Goal: Entertainment & Leisure: Consume media (video, audio)

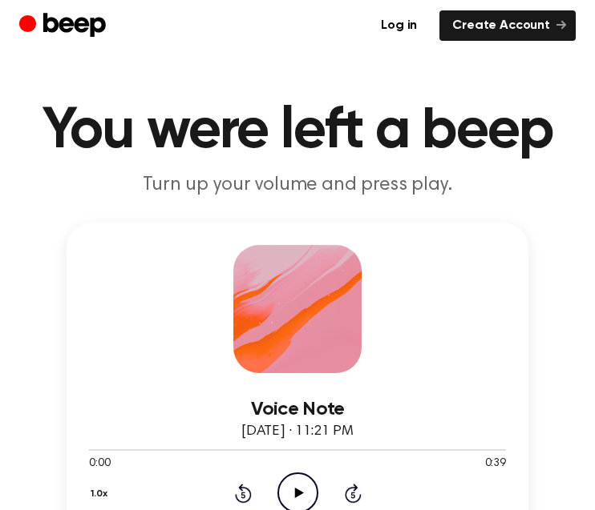
click at [312, 486] on icon "Play Audio" at bounding box center [297, 493] width 41 height 41
click at [292, 493] on icon "Play Audio" at bounding box center [297, 493] width 41 height 41
click at [300, 487] on icon "Play Audio" at bounding box center [297, 493] width 41 height 41
click at [303, 495] on icon "Pause Audio" at bounding box center [297, 493] width 41 height 41
click at [244, 485] on icon "Rewind 5 seconds" at bounding box center [243, 493] width 18 height 21
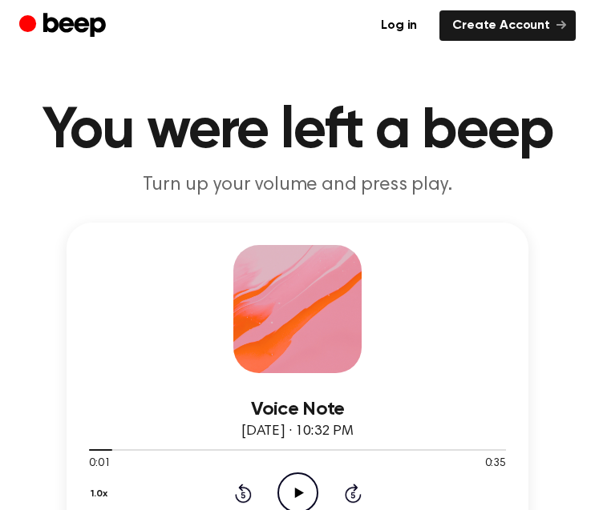
click at [244, 500] on icon "Rewind 5 seconds" at bounding box center [243, 493] width 18 height 21
click at [287, 497] on icon "Play Audio" at bounding box center [297, 493] width 41 height 41
click at [299, 490] on icon "Play Audio" at bounding box center [297, 493] width 41 height 41
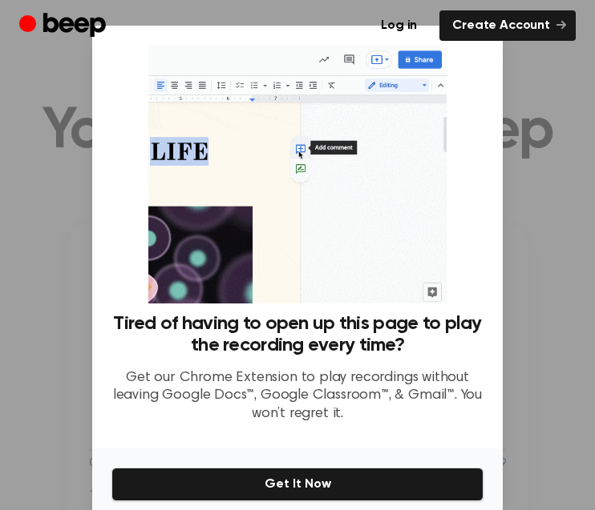
click at [533, 124] on div at bounding box center [297, 255] width 595 height 510
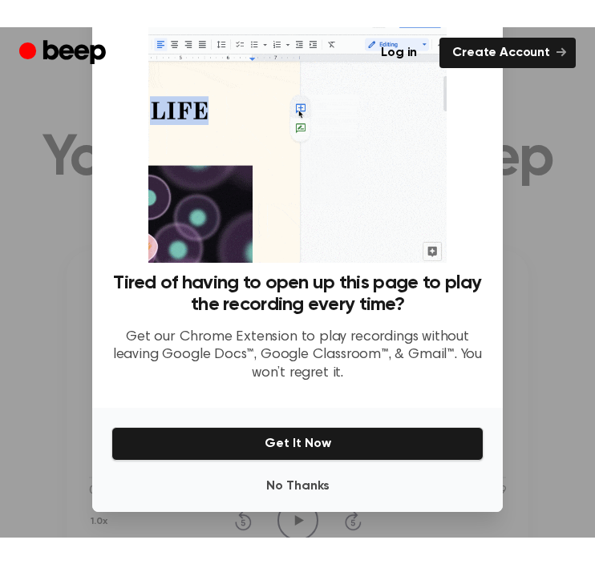
scroll to position [67, 0]
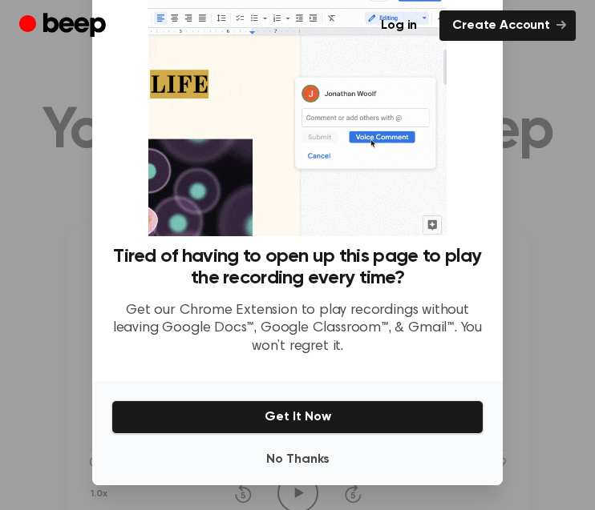
click at [312, 463] on button "No Thanks" at bounding box center [297, 460] width 372 height 32
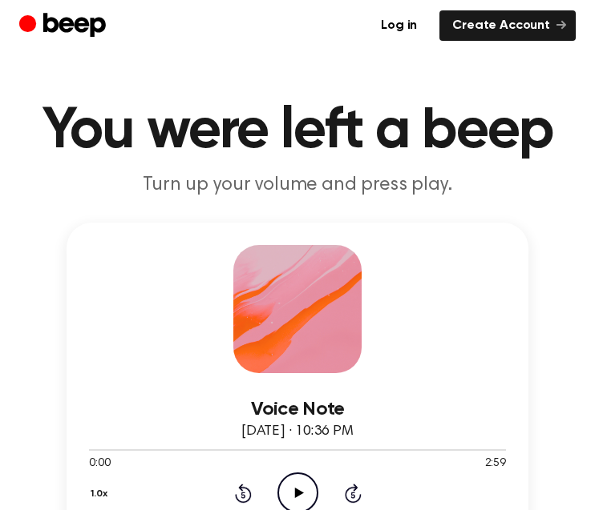
click at [312, 492] on icon "Play Audio" at bounding box center [297, 493] width 41 height 41
click at [243, 493] on icon at bounding box center [242, 495] width 4 height 6
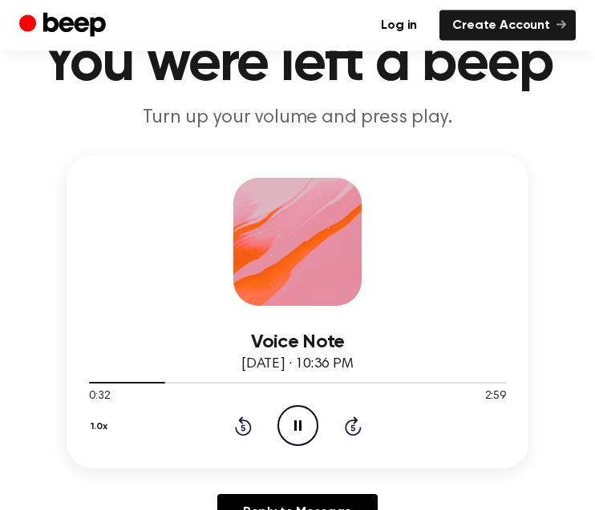
scroll to position [50, 0]
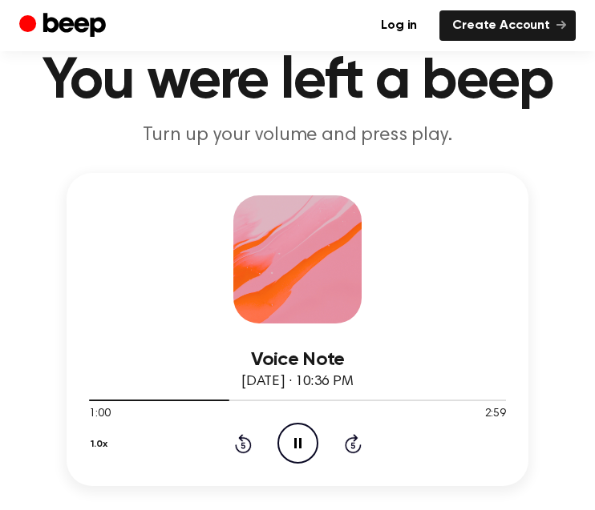
click at [307, 441] on icon "Pause Audio" at bounding box center [297, 443] width 41 height 41
click at [303, 438] on icon "Play Audio" at bounding box center [297, 443] width 41 height 41
click at [245, 442] on icon "Rewind 5 seconds" at bounding box center [243, 444] width 18 height 21
click at [249, 434] on icon "Rewind 5 seconds" at bounding box center [243, 444] width 18 height 21
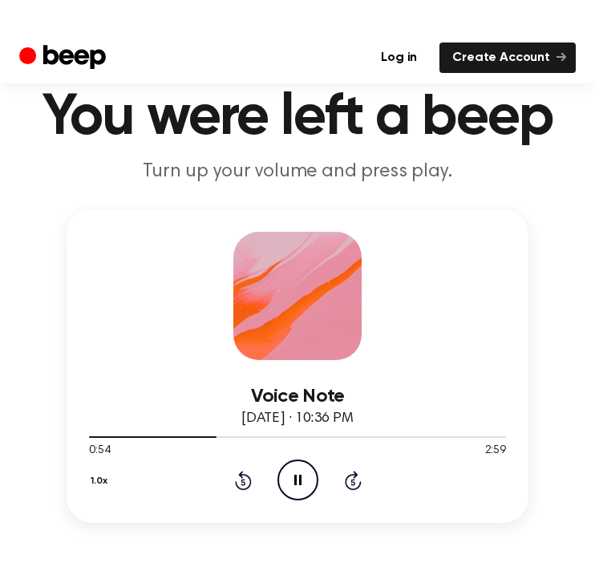
scroll to position [0, 0]
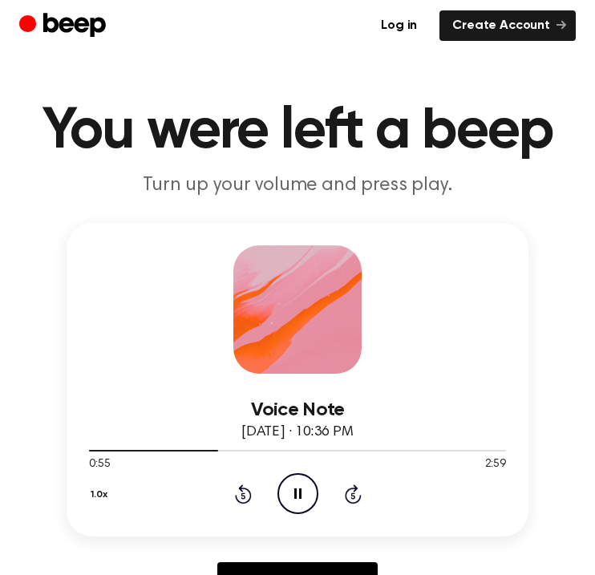
click at [243, 490] on icon at bounding box center [243, 493] width 17 height 19
click at [243, 492] on icon at bounding box center [242, 495] width 4 height 6
click at [243, 495] on icon "Rewind 5 seconds" at bounding box center [243, 493] width 18 height 21
click at [241, 494] on icon at bounding box center [242, 495] width 4 height 6
click at [243, 493] on icon at bounding box center [242, 495] width 4 height 6
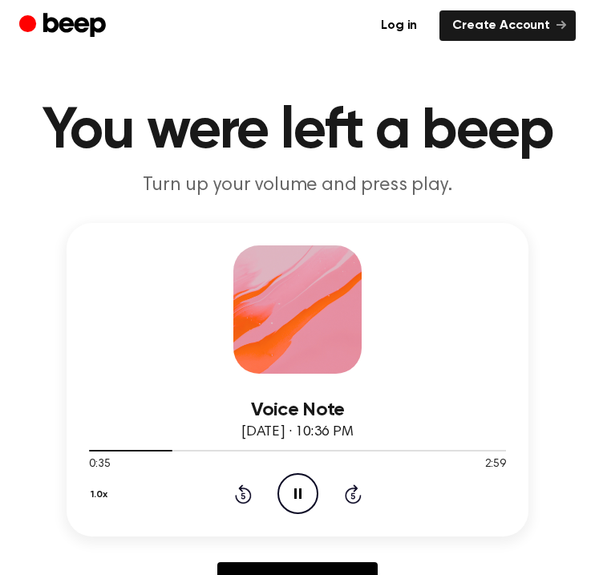
click at [242, 493] on icon at bounding box center [242, 495] width 4 height 6
click at [244, 493] on icon at bounding box center [242, 495] width 4 height 6
click at [248, 494] on icon "Rewind 5 seconds" at bounding box center [243, 493] width 18 height 21
click at [249, 490] on icon at bounding box center [243, 493] width 17 height 19
click at [100, 489] on button "1.0x" at bounding box center [101, 494] width 25 height 27
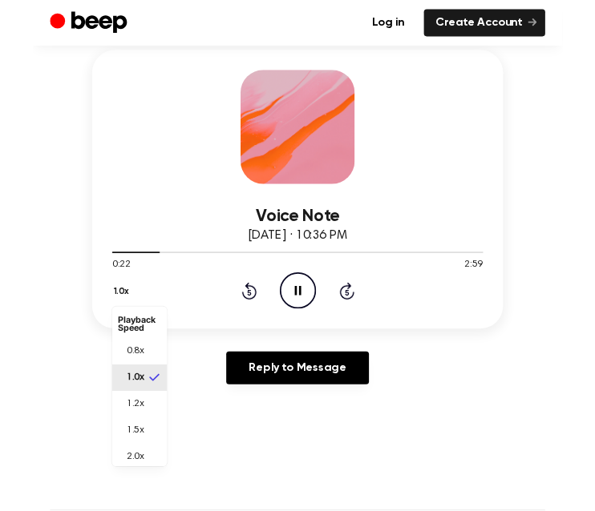
scroll to position [231, 0]
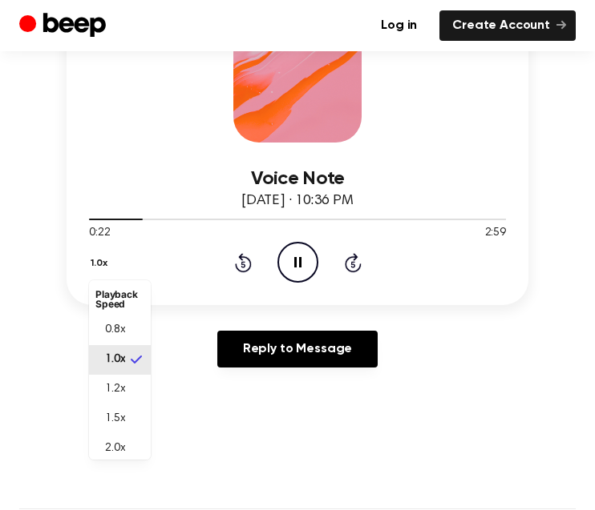
click at [134, 415] on li "1.5x" at bounding box center [120, 420] width 62 height 30
click at [300, 257] on icon at bounding box center [297, 262] width 7 height 10
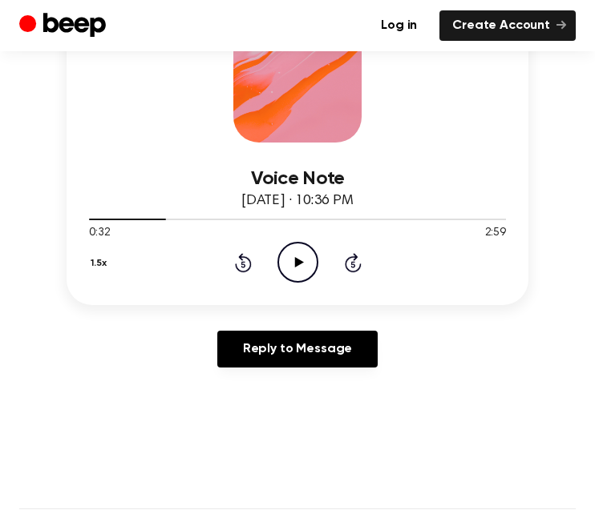
click at [354, 263] on icon "Skip 5 seconds" at bounding box center [353, 262] width 18 height 21
click at [351, 259] on icon "Skip 5 seconds" at bounding box center [353, 262] width 18 height 21
click at [594, 502] on main "You were left a beep Turn up your volume and press play. Voice Note August 9, 2…" at bounding box center [297, 496] width 595 height 1454
click at [305, 268] on icon "Play Audio" at bounding box center [297, 262] width 41 height 41
click at [345, 275] on div "1.5x Rewind 5 seconds Pause Audio Skip 5 seconds" at bounding box center [297, 262] width 417 height 41
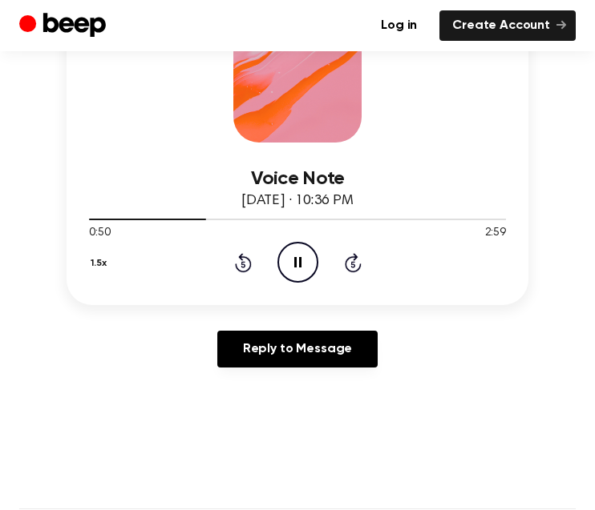
click at [351, 271] on icon at bounding box center [353, 262] width 17 height 19
click at [356, 255] on icon at bounding box center [353, 262] width 17 height 19
click at [350, 257] on icon at bounding box center [353, 262] width 17 height 19
click at [351, 258] on icon at bounding box center [353, 262] width 17 height 19
click at [97, 275] on button "1.5x" at bounding box center [101, 263] width 24 height 27
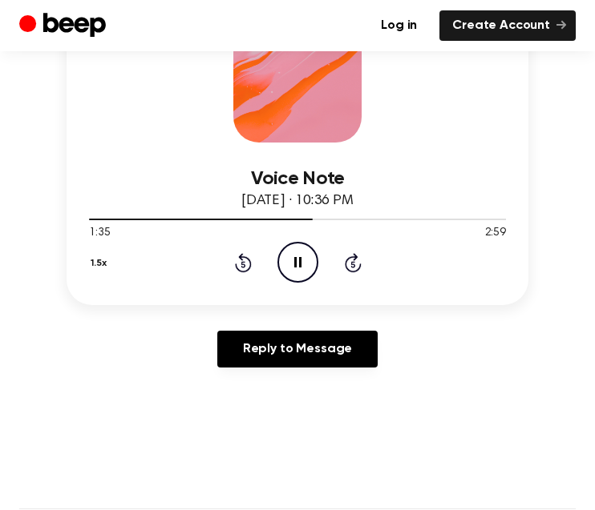
click at [99, 276] on div "1.5x Rewind 5 seconds Pause Audio Skip 5 seconds" at bounding box center [297, 262] width 417 height 41
click at [95, 258] on button "1.5x" at bounding box center [101, 263] width 24 height 27
click at [138, 361] on li "1.0x" at bounding box center [120, 360] width 62 height 30
click at [300, 260] on icon at bounding box center [297, 262] width 7 height 10
click at [287, 272] on icon "Play Audio" at bounding box center [297, 262] width 41 height 41
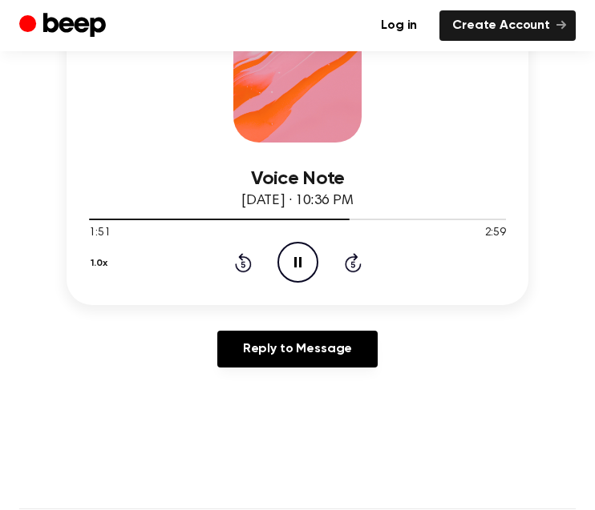
click at [296, 263] on icon "Pause Audio" at bounding box center [297, 262] width 41 height 41
click at [249, 273] on div "1.0x Rewind 5 seconds Play Audio Skip 5 seconds" at bounding box center [297, 262] width 417 height 41
click at [348, 201] on span "August 9, 2025 · 10:36 PM" at bounding box center [297, 201] width 112 height 14
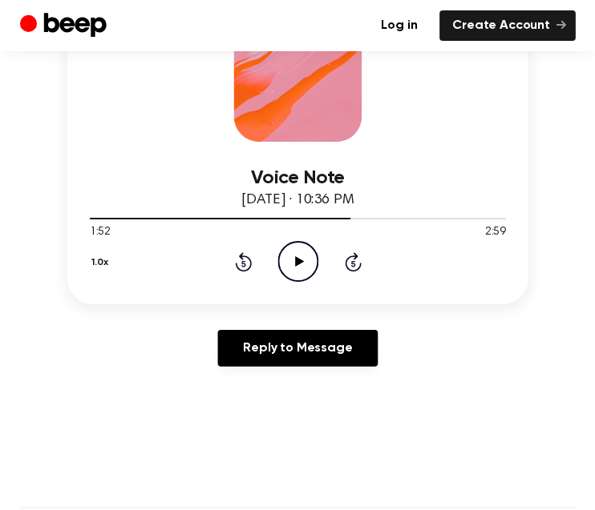
scroll to position [167, 0]
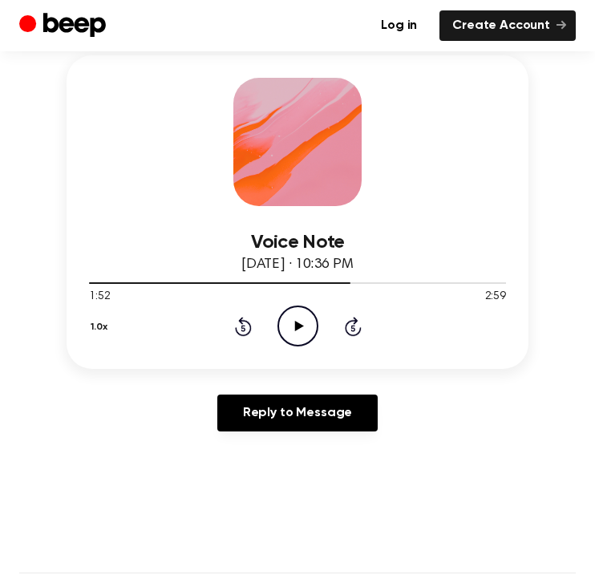
click at [179, 285] on div at bounding box center [297, 282] width 417 height 13
click at [181, 287] on div at bounding box center [297, 282] width 417 height 13
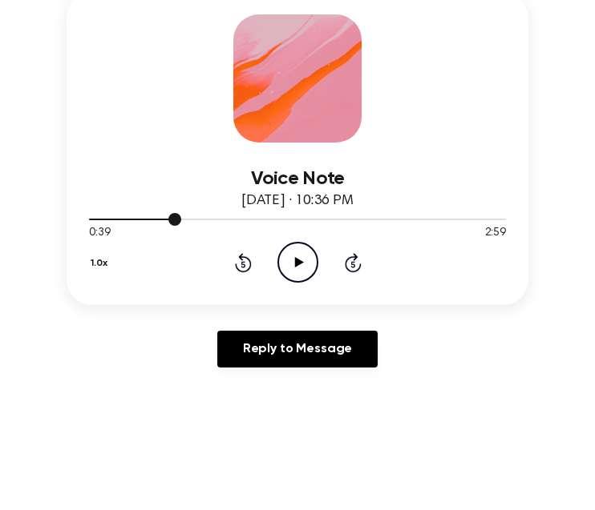
scroll to position [231, 0]
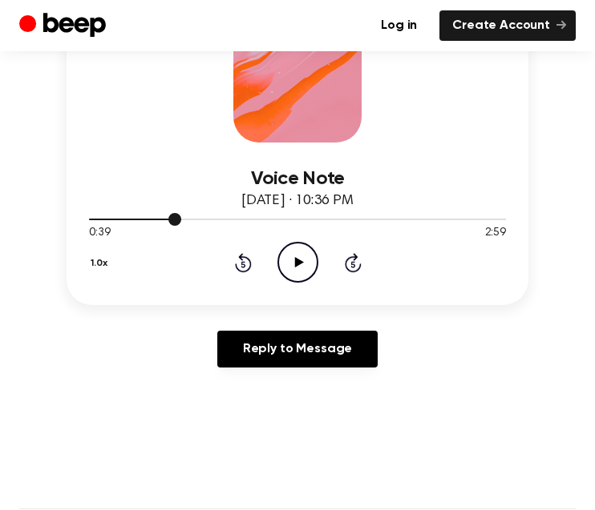
click at [147, 212] on div at bounding box center [297, 218] width 417 height 13
click at [170, 217] on div at bounding box center [297, 218] width 417 height 13
click at [295, 258] on icon at bounding box center [298, 262] width 9 height 10
click at [244, 260] on icon "Rewind 5 seconds" at bounding box center [243, 262] width 18 height 21
click at [105, 268] on button "1.0x" at bounding box center [101, 263] width 25 height 27
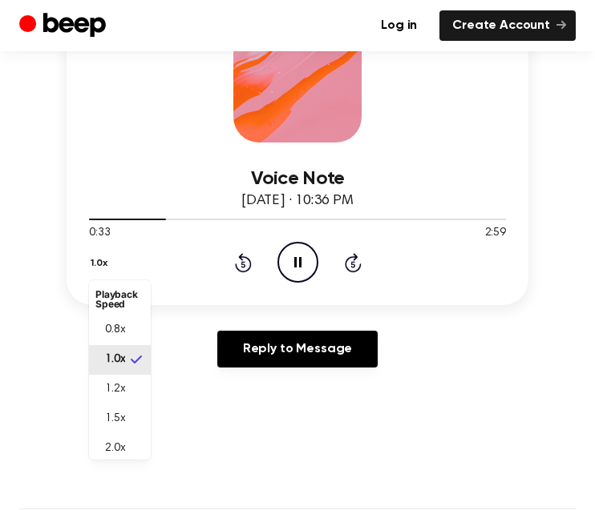
click at [130, 423] on li "1.5x" at bounding box center [120, 420] width 62 height 30
click at [295, 265] on icon at bounding box center [297, 262] width 7 height 10
click at [296, 268] on icon "Play Audio" at bounding box center [297, 262] width 41 height 41
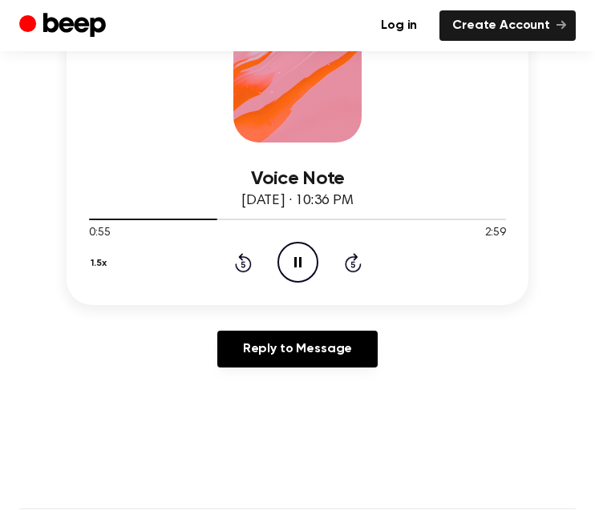
click at [250, 262] on icon at bounding box center [243, 262] width 17 height 19
click at [242, 264] on icon at bounding box center [242, 264] width 4 height 6
click at [242, 265] on icon "Rewind 5 seconds" at bounding box center [243, 262] width 18 height 21
click at [242, 266] on icon at bounding box center [242, 264] width 4 height 6
click at [248, 261] on icon "Rewind 5 seconds" at bounding box center [243, 262] width 18 height 21
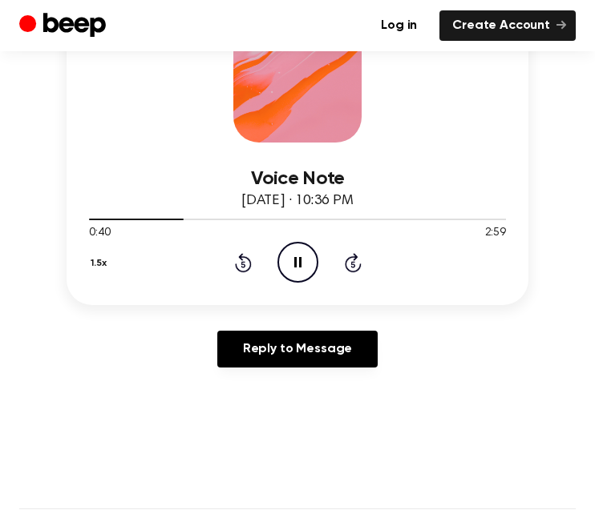
click at [247, 261] on icon "Rewind 5 seconds" at bounding box center [243, 262] width 18 height 21
click at [292, 262] on icon "Pause Audio" at bounding box center [297, 262] width 41 height 41
click at [301, 265] on icon "Play Audio" at bounding box center [297, 262] width 41 height 41
click at [292, 274] on icon "Pause Audio" at bounding box center [297, 262] width 41 height 41
click at [300, 253] on icon "Play Audio" at bounding box center [297, 262] width 41 height 41
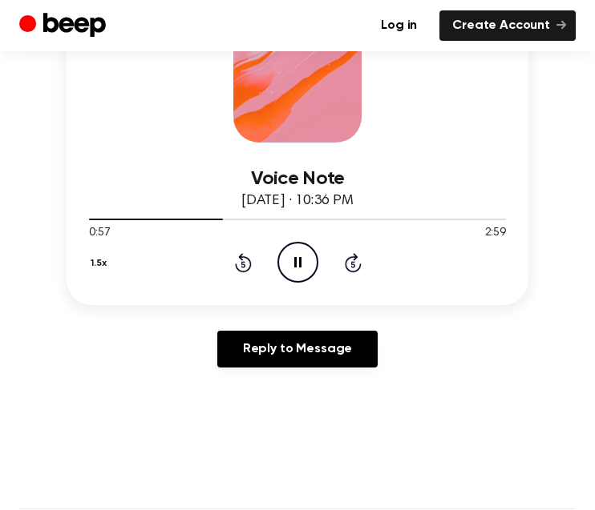
scroll to position [229, 0]
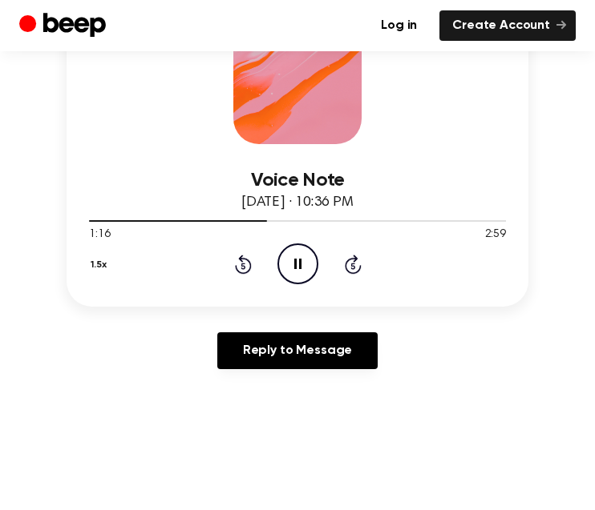
click at [345, 261] on icon "Skip 5 seconds" at bounding box center [353, 264] width 18 height 21
click at [344, 256] on icon "Skip 5 seconds" at bounding box center [353, 264] width 18 height 21
click at [344, 260] on icon "Skip 5 seconds" at bounding box center [353, 264] width 18 height 21
click at [298, 260] on icon "Pause Audio" at bounding box center [297, 264] width 41 height 41
click at [432, 504] on main "You were left a beep Turn up your volume and press play. Voice Note August 9, 2…" at bounding box center [297, 498] width 595 height 1454
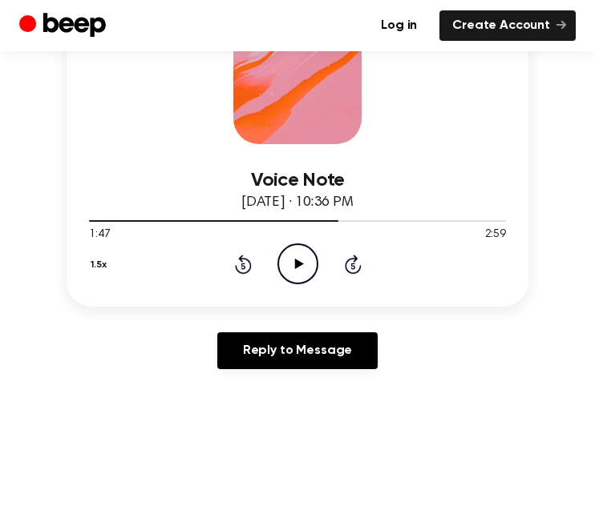
click at [244, 267] on icon "Rewind 5 seconds" at bounding box center [243, 264] width 18 height 21
click at [289, 270] on icon "Play Audio" at bounding box center [297, 264] width 41 height 41
click at [309, 268] on icon "Pause Audio" at bounding box center [297, 264] width 41 height 41
click at [236, 271] on icon "Rewind 5 seconds" at bounding box center [243, 264] width 18 height 21
click at [236, 274] on div "1.5x Rewind 5 seconds Play Audio Skip 5 seconds" at bounding box center [297, 264] width 417 height 41
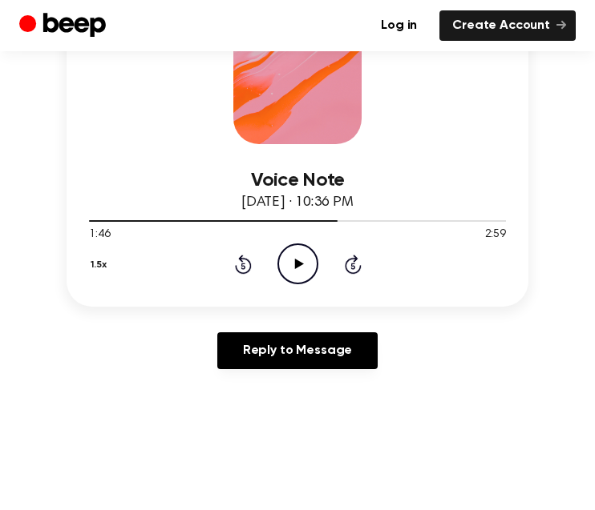
click at [232, 278] on div "1.5x Rewind 5 seconds Play Audio Skip 5 seconds" at bounding box center [297, 264] width 417 height 41
click at [244, 271] on icon "Rewind 5 seconds" at bounding box center [243, 264] width 18 height 21
click at [245, 267] on icon "Rewind 5 seconds" at bounding box center [243, 264] width 18 height 21
click at [247, 268] on icon "Rewind 5 seconds" at bounding box center [243, 264] width 18 height 21
click at [248, 265] on icon "Rewind 5 seconds" at bounding box center [243, 264] width 18 height 21
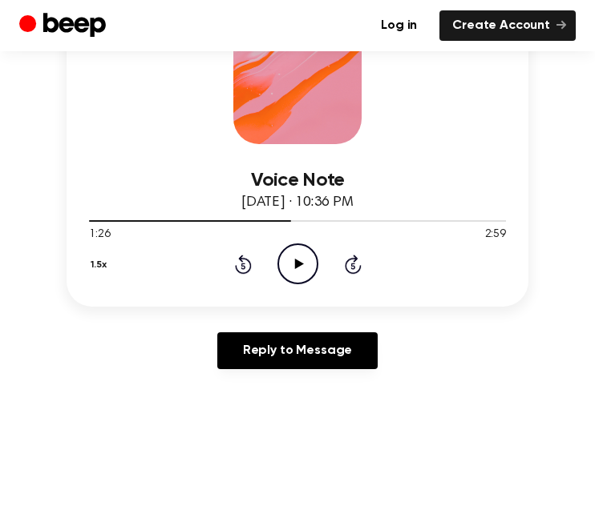
click at [251, 266] on icon at bounding box center [243, 264] width 17 height 19
click at [255, 264] on div "1.5x Rewind 5 seconds Play Audio Skip 5 seconds" at bounding box center [297, 264] width 417 height 41
click at [251, 264] on icon at bounding box center [243, 264] width 17 height 19
click at [249, 256] on icon "Rewind 5 seconds" at bounding box center [243, 264] width 18 height 21
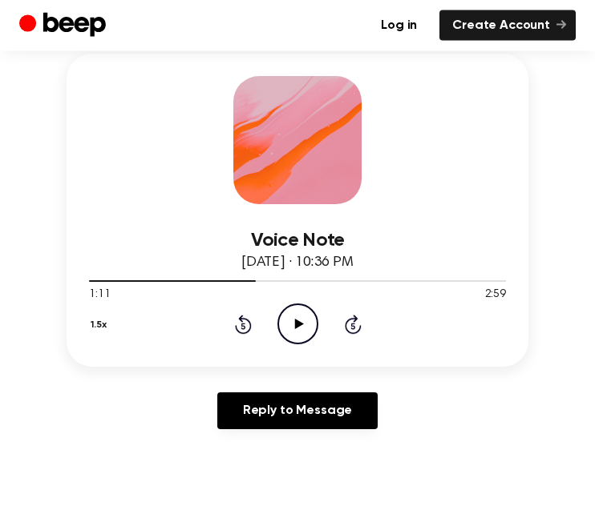
click at [244, 326] on icon "Rewind 5 seconds" at bounding box center [243, 325] width 18 height 21
click at [245, 325] on icon "Rewind 5 seconds" at bounding box center [243, 324] width 18 height 21
click at [244, 325] on icon at bounding box center [242, 326] width 4 height 6
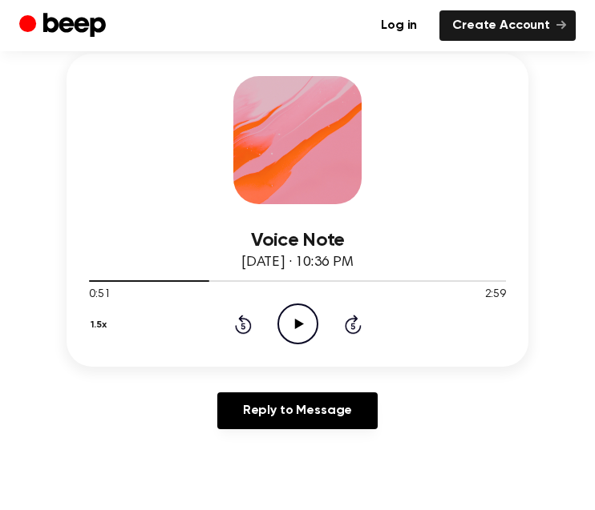
click at [243, 329] on icon "Rewind 5 seconds" at bounding box center [243, 324] width 18 height 21
click at [246, 329] on icon "Rewind 5 seconds" at bounding box center [243, 324] width 18 height 21
click at [244, 325] on icon "Rewind 5 seconds" at bounding box center [243, 324] width 18 height 21
click at [244, 322] on icon "Rewind 5 seconds" at bounding box center [243, 324] width 18 height 21
click at [239, 321] on icon "Rewind 5 seconds" at bounding box center [243, 324] width 18 height 21
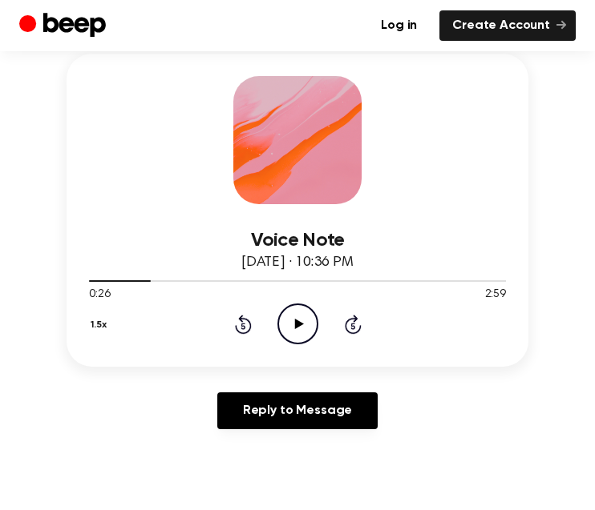
click at [239, 322] on icon "Rewind 5 seconds" at bounding box center [243, 324] width 18 height 21
click at [242, 325] on icon at bounding box center [242, 326] width 4 height 6
click at [244, 325] on icon at bounding box center [242, 326] width 4 height 6
click at [243, 325] on icon "Rewind 5 seconds" at bounding box center [243, 324] width 18 height 21
click at [305, 332] on icon "Play Audio" at bounding box center [297, 324] width 41 height 41
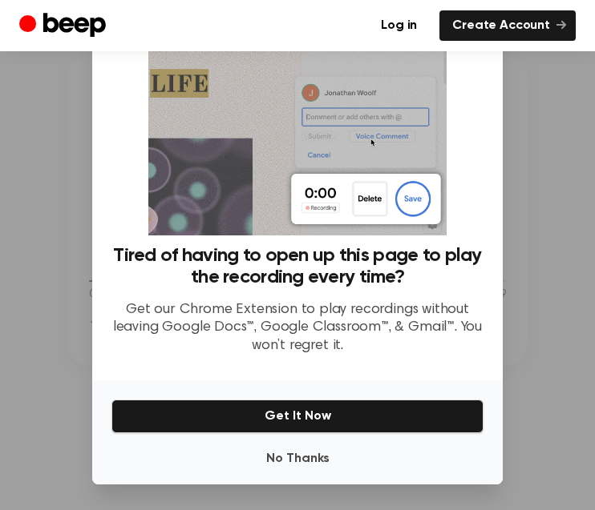
scroll to position [67, 0]
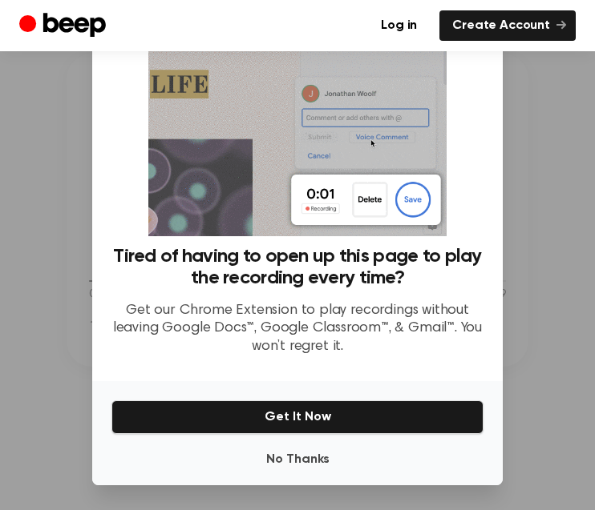
click at [301, 454] on button "No Thanks" at bounding box center [297, 460] width 372 height 32
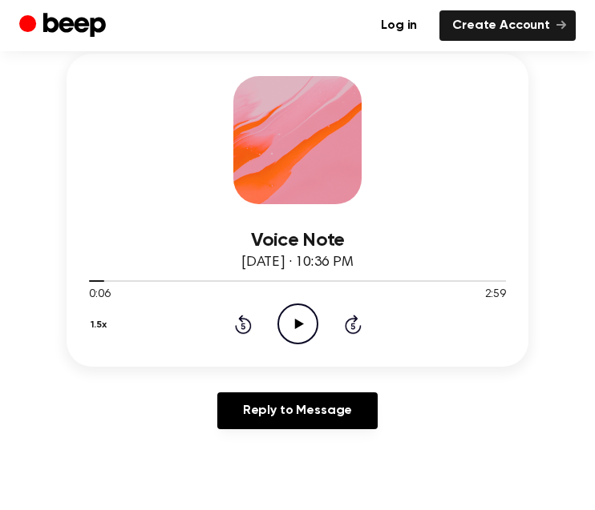
click at [305, 318] on icon "Play Audio" at bounding box center [297, 324] width 41 height 41
click at [300, 317] on icon "Pause Audio" at bounding box center [297, 324] width 41 height 41
click at [355, 326] on icon "Skip 5 seconds" at bounding box center [353, 324] width 18 height 21
click at [358, 326] on icon "Skip 5 seconds" at bounding box center [353, 324] width 18 height 21
click at [357, 333] on icon at bounding box center [353, 324] width 17 height 19
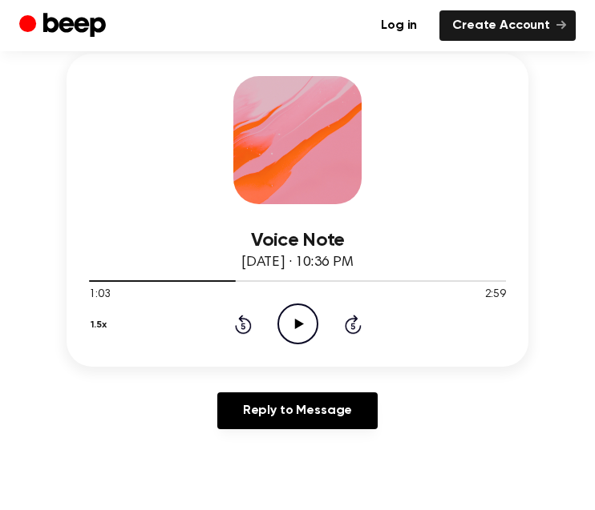
click at [353, 325] on icon at bounding box center [352, 326] width 4 height 6
click at [350, 332] on icon at bounding box center [353, 324] width 17 height 19
click at [352, 330] on icon "Skip 5 seconds" at bounding box center [353, 324] width 18 height 21
click at [355, 330] on icon "Skip 5 seconds" at bounding box center [353, 324] width 18 height 21
click at [357, 331] on icon at bounding box center [353, 324] width 17 height 19
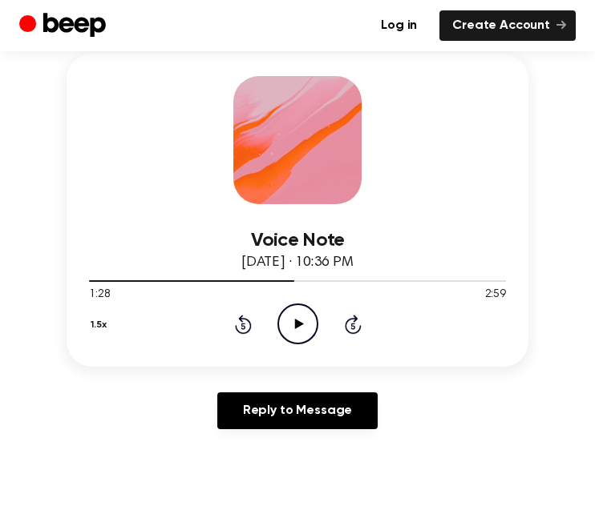
click at [360, 328] on icon at bounding box center [353, 324] width 17 height 19
click at [357, 331] on icon at bounding box center [353, 324] width 17 height 19
click at [358, 329] on icon at bounding box center [353, 324] width 17 height 19
click at [298, 319] on icon "Play Audio" at bounding box center [297, 324] width 41 height 41
click at [299, 325] on icon at bounding box center [297, 324] width 7 height 10
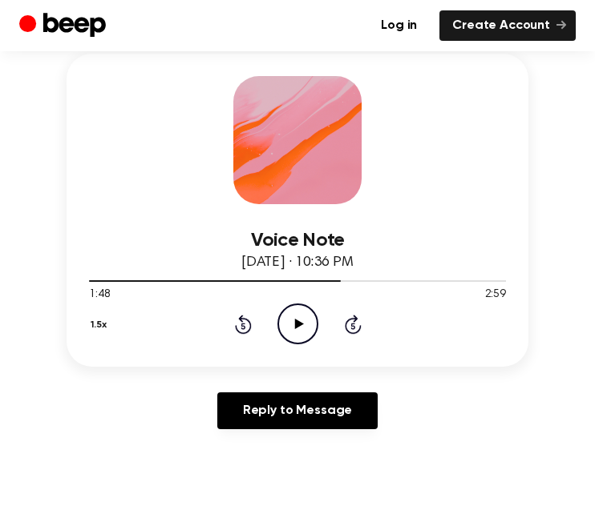
click at [248, 320] on icon at bounding box center [243, 324] width 17 height 19
click at [246, 325] on icon "Rewind 5 seconds" at bounding box center [243, 324] width 18 height 21
click at [245, 326] on icon "Rewind 5 seconds" at bounding box center [243, 324] width 18 height 21
click at [244, 324] on icon at bounding box center [242, 326] width 4 height 6
click at [236, 332] on icon "Rewind 5 seconds" at bounding box center [243, 324] width 18 height 21
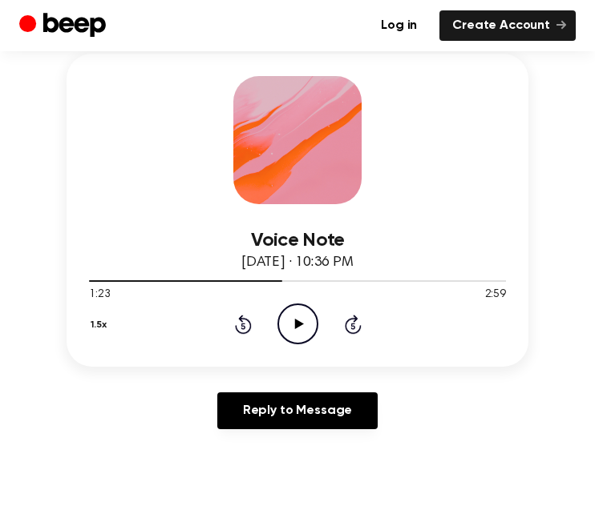
click at [244, 340] on div "1.5x Rewind 5 seconds Play Audio Skip 5 seconds" at bounding box center [297, 324] width 417 height 41
click at [252, 325] on div "1.5x Rewind 5 seconds Play Audio Skip 5 seconds" at bounding box center [297, 324] width 417 height 41
click at [248, 328] on icon "Rewind 5 seconds" at bounding box center [243, 324] width 18 height 21
click at [251, 324] on icon at bounding box center [243, 324] width 17 height 19
click at [250, 322] on icon at bounding box center [243, 324] width 17 height 19
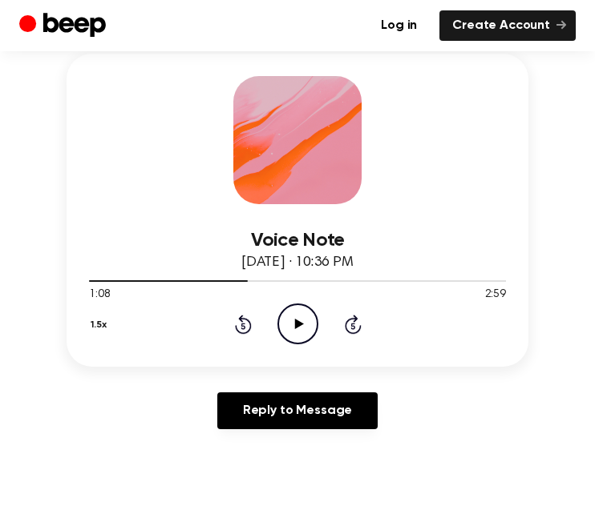
click at [250, 318] on icon "Rewind 5 seconds" at bounding box center [243, 324] width 18 height 21
click at [251, 321] on icon "Rewind 5 seconds" at bounding box center [243, 324] width 18 height 21
click at [251, 324] on icon at bounding box center [243, 324] width 17 height 19
click at [254, 321] on div "1.5x Rewind 5 seconds Play Audio Skip 5 seconds" at bounding box center [297, 324] width 417 height 41
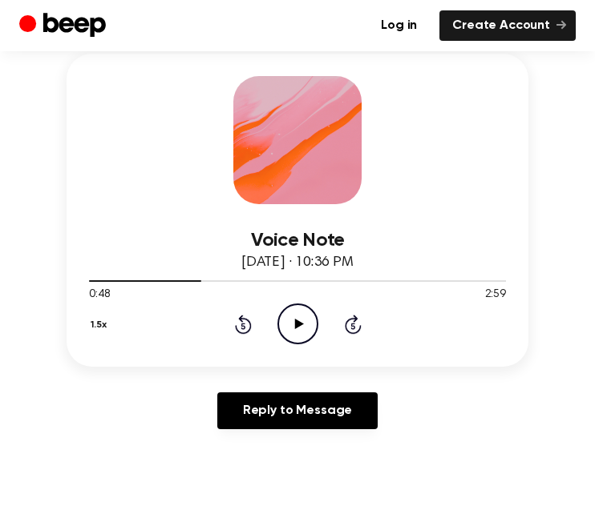
click at [255, 320] on div "1.5x Rewind 5 seconds Play Audio Skip 5 seconds" at bounding box center [297, 324] width 417 height 41
click at [257, 318] on div "1.5x Rewind 5 seconds Play Audio Skip 5 seconds" at bounding box center [297, 324] width 417 height 41
click at [256, 317] on div "1.5x Rewind 5 seconds Play Audio Skip 5 seconds" at bounding box center [297, 324] width 417 height 41
click at [243, 317] on icon at bounding box center [243, 324] width 17 height 19
click at [247, 325] on icon "Rewind 5 seconds" at bounding box center [243, 324] width 18 height 21
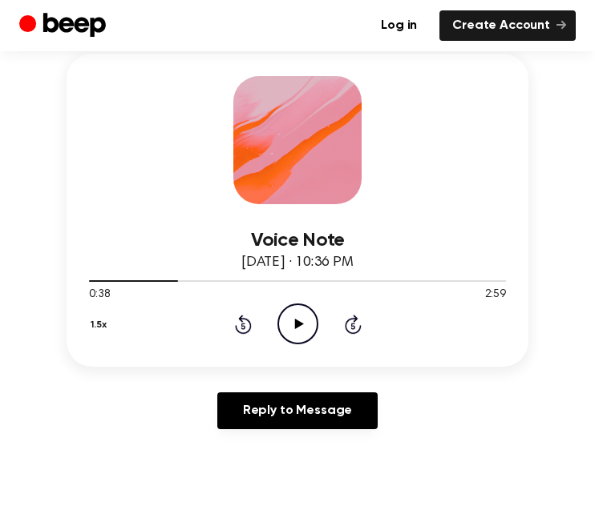
click at [354, 317] on icon at bounding box center [353, 324] width 17 height 19
click at [353, 325] on icon at bounding box center [352, 326] width 4 height 6
click at [348, 323] on icon "Skip 5 seconds" at bounding box center [353, 324] width 18 height 21
click at [349, 317] on icon "Skip 5 seconds" at bounding box center [353, 324] width 18 height 21
click at [349, 314] on icon "Skip 5 seconds" at bounding box center [353, 324] width 18 height 21
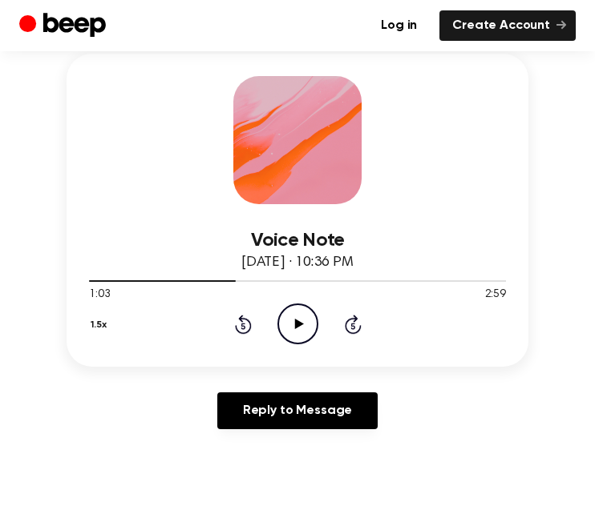
click at [353, 318] on icon at bounding box center [353, 324] width 17 height 19
click at [353, 315] on icon at bounding box center [353, 324] width 17 height 19
click at [357, 321] on icon "Skip 5 seconds" at bounding box center [353, 324] width 18 height 21
click at [354, 321] on icon at bounding box center [353, 324] width 17 height 19
click at [355, 321] on icon at bounding box center [353, 324] width 17 height 19
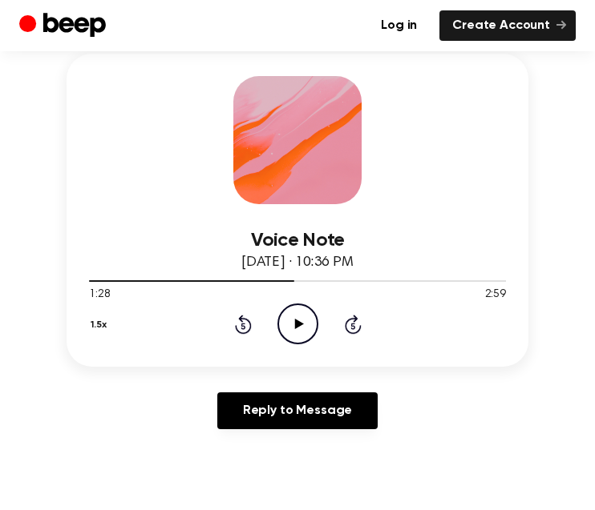
click at [352, 324] on icon at bounding box center [352, 326] width 4 height 6
click at [345, 327] on icon at bounding box center [353, 324] width 17 height 19
click at [347, 323] on icon at bounding box center [353, 324] width 17 height 19
click at [308, 318] on icon "Play Audio" at bounding box center [297, 324] width 41 height 41
click at [99, 331] on button "1.5x" at bounding box center [101, 325] width 24 height 27
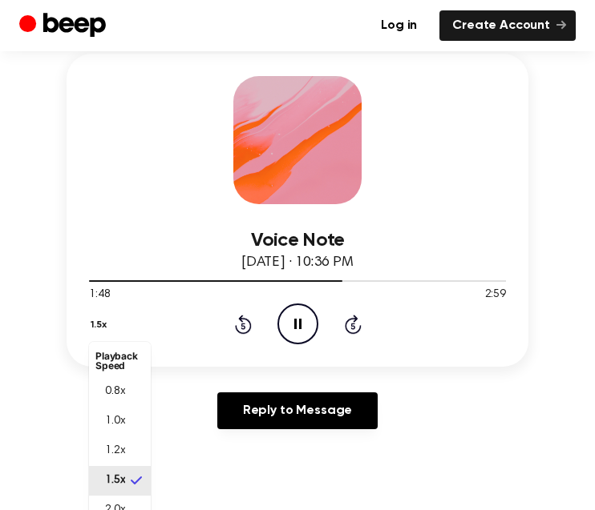
click at [136, 425] on li "1.0x" at bounding box center [120, 422] width 62 height 30
click at [297, 325] on icon "Pause Audio" at bounding box center [297, 324] width 41 height 41
click at [256, 330] on div "1.0x Rewind 5 seconds Play Audio Skip 5 seconds" at bounding box center [297, 324] width 417 height 41
click at [249, 327] on icon at bounding box center [243, 324] width 17 height 19
click at [248, 326] on icon "Rewind 5 seconds" at bounding box center [243, 324] width 18 height 21
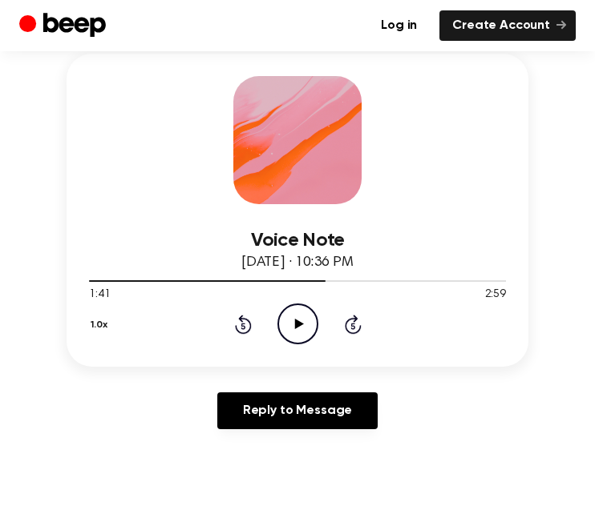
click at [244, 323] on icon at bounding box center [242, 326] width 4 height 6
click at [246, 321] on icon "Rewind 5 seconds" at bounding box center [243, 324] width 18 height 21
click at [250, 321] on icon at bounding box center [243, 324] width 17 height 19
click at [249, 319] on icon "Rewind 5 seconds" at bounding box center [243, 324] width 18 height 21
click at [249, 321] on icon at bounding box center [243, 324] width 17 height 19
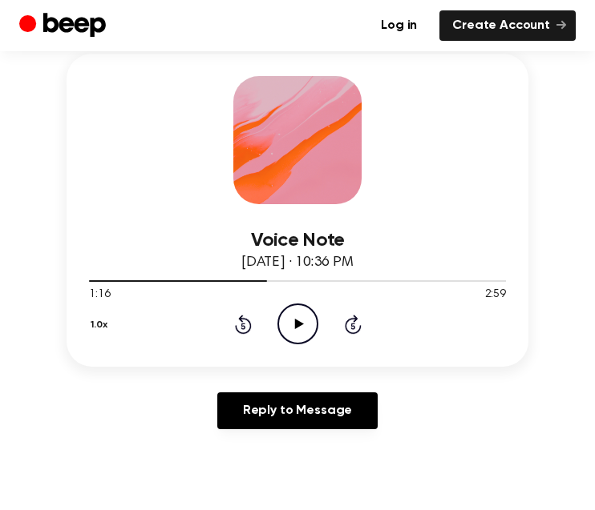
click at [251, 317] on icon "Rewind 5 seconds" at bounding box center [243, 324] width 18 height 21
click at [247, 324] on icon "Rewind 5 seconds" at bounding box center [243, 324] width 18 height 21
click at [244, 324] on icon at bounding box center [242, 326] width 4 height 6
click at [248, 325] on icon "Rewind 5 seconds" at bounding box center [243, 324] width 18 height 21
click at [247, 326] on icon "Rewind 5 seconds" at bounding box center [243, 324] width 18 height 21
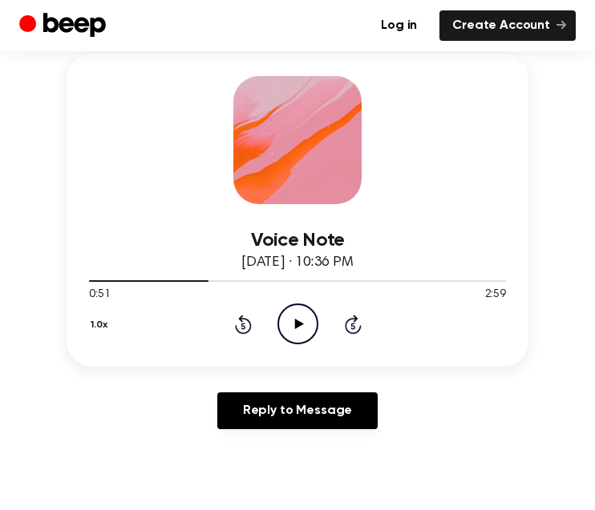
click at [245, 329] on icon "Rewind 5 seconds" at bounding box center [243, 324] width 18 height 21
click at [242, 328] on icon at bounding box center [242, 326] width 4 height 6
click at [296, 329] on icon "Play Audio" at bounding box center [297, 324] width 41 height 41
click at [299, 327] on icon at bounding box center [297, 324] width 7 height 10
click at [301, 337] on icon "Play Audio" at bounding box center [297, 324] width 41 height 41
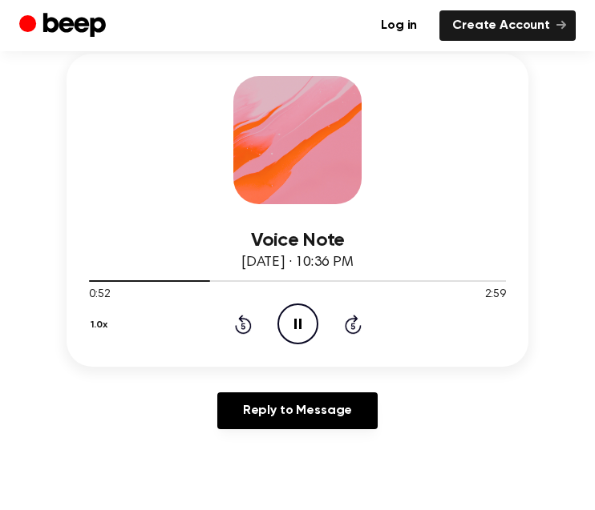
click at [111, 323] on button "1.0x" at bounding box center [101, 325] width 25 height 27
click at [133, 510] on li "2.0x" at bounding box center [120, 511] width 62 height 30
click at [303, 321] on icon "Pause Audio" at bounding box center [297, 324] width 41 height 41
click at [300, 328] on icon "Play Audio" at bounding box center [297, 324] width 41 height 41
click at [300, 321] on icon at bounding box center [297, 324] width 7 height 10
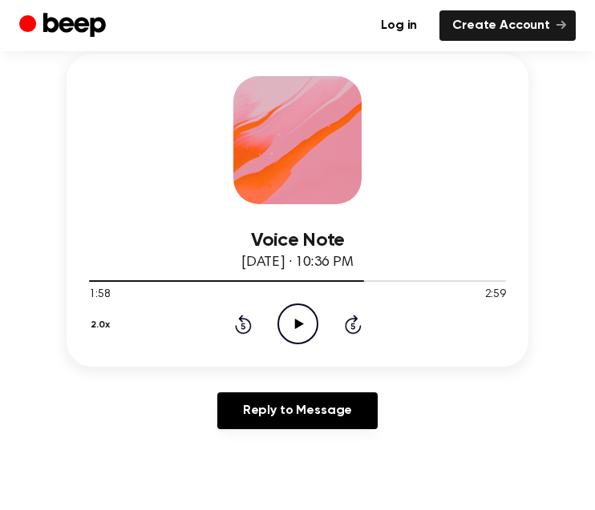
click at [304, 323] on icon "Play Audio" at bounding box center [297, 324] width 41 height 41
click at [296, 319] on icon at bounding box center [297, 324] width 7 height 10
click at [300, 329] on icon "Play Audio" at bounding box center [297, 324] width 41 height 41
click at [95, 334] on button "2.0x" at bounding box center [102, 325] width 27 height 27
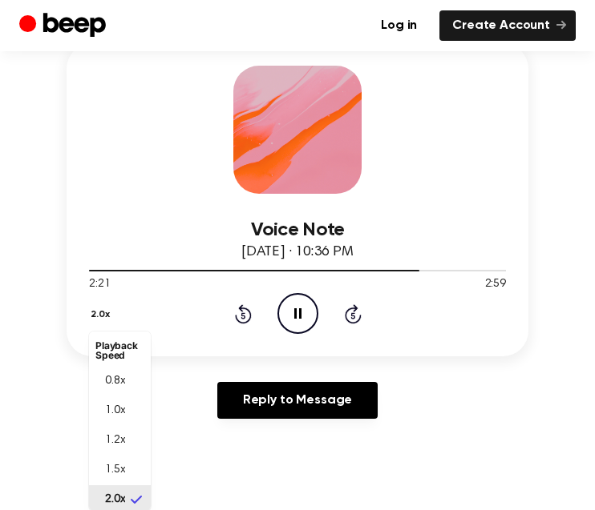
scroll to position [4, 0]
click at [131, 433] on li "1.2x" at bounding box center [120, 437] width 62 height 30
click at [303, 313] on icon "Pause Audio" at bounding box center [297, 313] width 41 height 41
click at [295, 311] on icon at bounding box center [298, 314] width 9 height 10
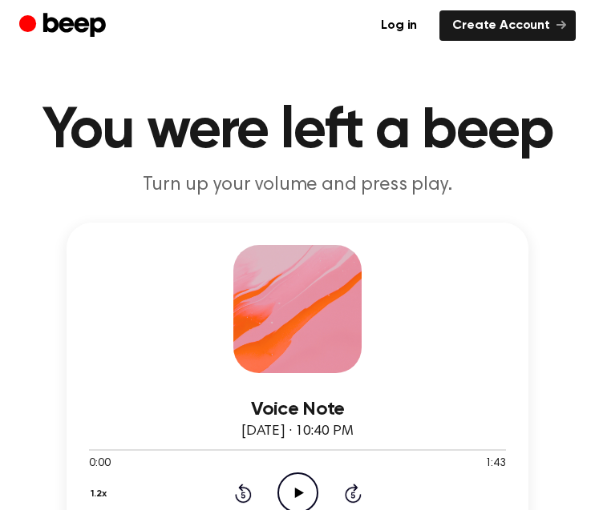
click at [298, 490] on icon at bounding box center [298, 493] width 9 height 10
click at [105, 490] on button "1.2x" at bounding box center [101, 494] width 24 height 27
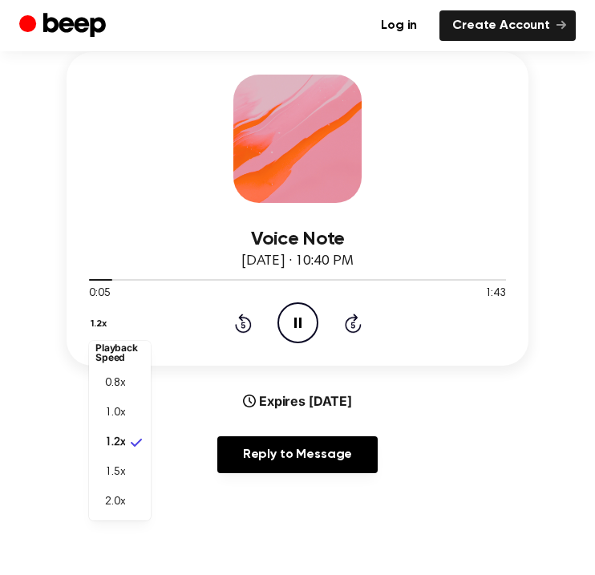
scroll to position [180, 0]
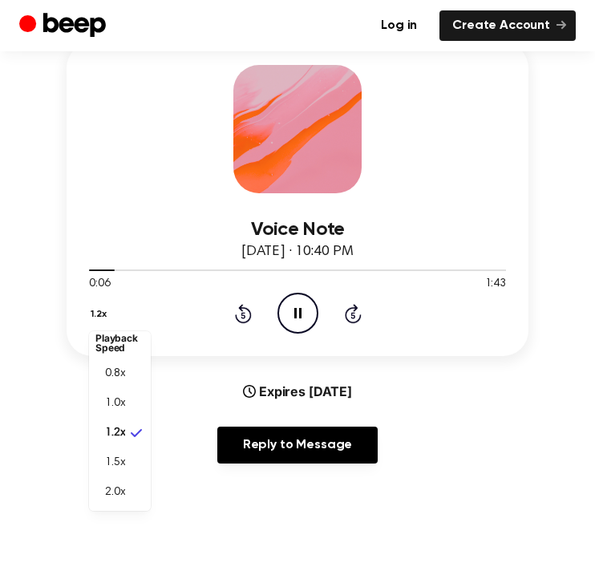
click at [131, 494] on li "2.0x" at bounding box center [120, 493] width 62 height 30
click at [356, 313] on icon "Skip 5 seconds" at bounding box center [353, 313] width 18 height 21
click at [356, 316] on icon "Skip 5 seconds" at bounding box center [353, 313] width 18 height 21
click at [345, 313] on icon at bounding box center [353, 313] width 17 height 19
click at [347, 314] on icon "Skip 5 seconds" at bounding box center [353, 313] width 18 height 21
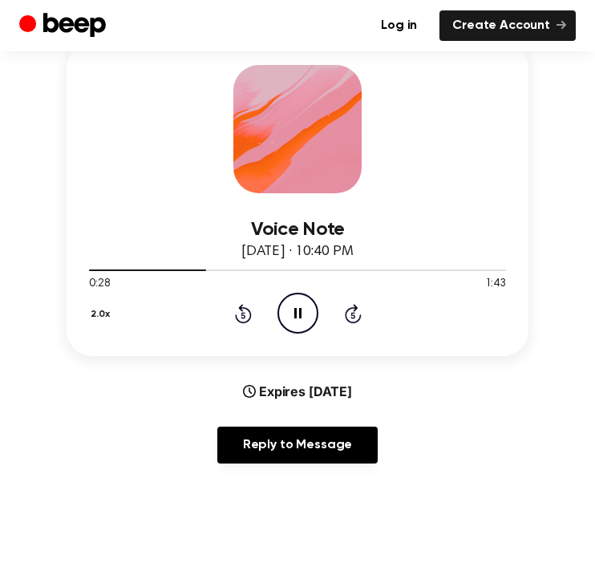
click at [352, 313] on icon at bounding box center [352, 315] width 4 height 6
click at [349, 314] on icon "Skip 5 seconds" at bounding box center [353, 313] width 18 height 21
click at [350, 317] on icon "Skip 5 seconds" at bounding box center [353, 313] width 18 height 21
click at [98, 313] on button "2.0x" at bounding box center [102, 313] width 27 height 27
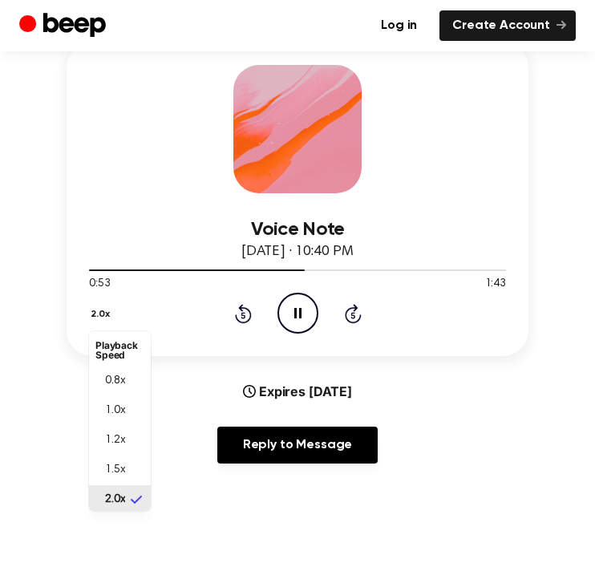
scroll to position [4, 0]
click at [139, 409] on li "1.0x" at bounding box center [120, 407] width 62 height 30
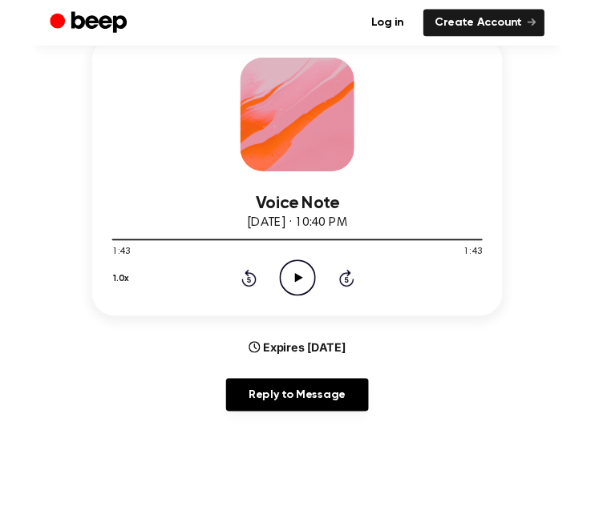
scroll to position [244, 0]
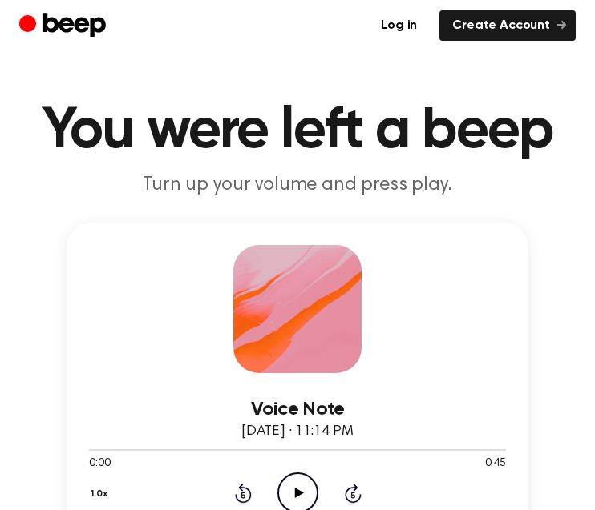
click at [300, 496] on icon "Play Audio" at bounding box center [297, 493] width 41 height 41
click at [293, 502] on icon "Pause Audio" at bounding box center [297, 493] width 41 height 41
click at [291, 494] on icon "Play Audio" at bounding box center [297, 493] width 41 height 41
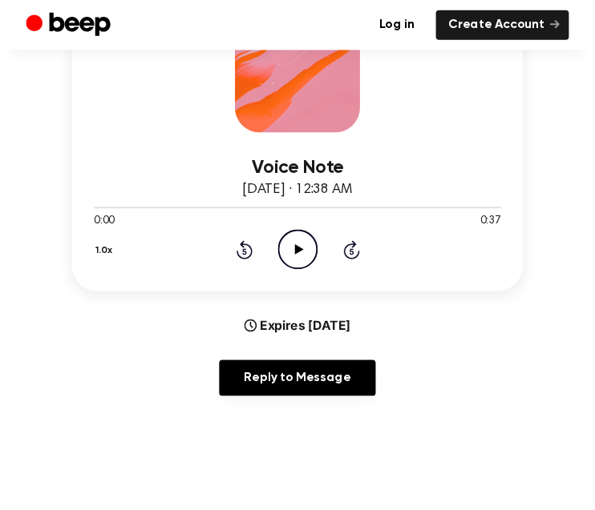
scroll to position [247, 0]
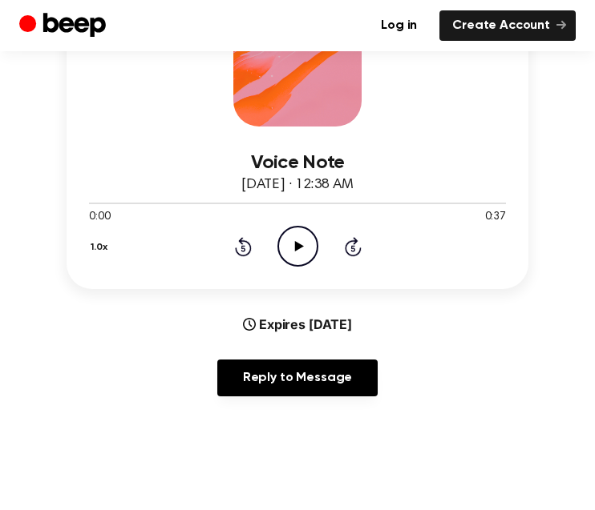
click at [292, 252] on icon "Play Audio" at bounding box center [297, 246] width 41 height 41
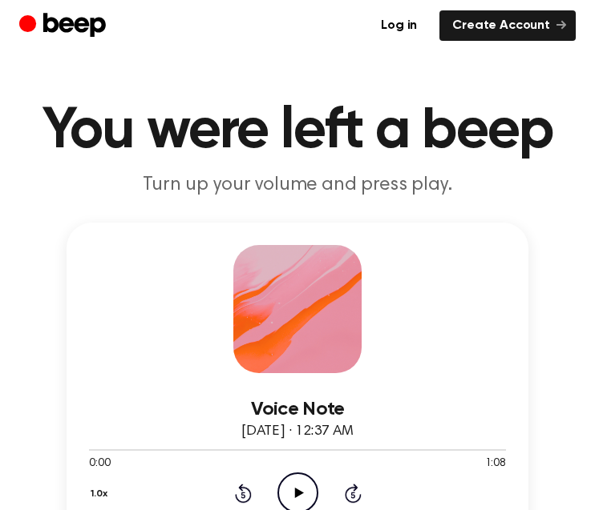
click at [303, 502] on icon "Play Audio" at bounding box center [297, 493] width 41 height 41
click at [104, 494] on button "1.0x" at bounding box center [101, 494] width 25 height 27
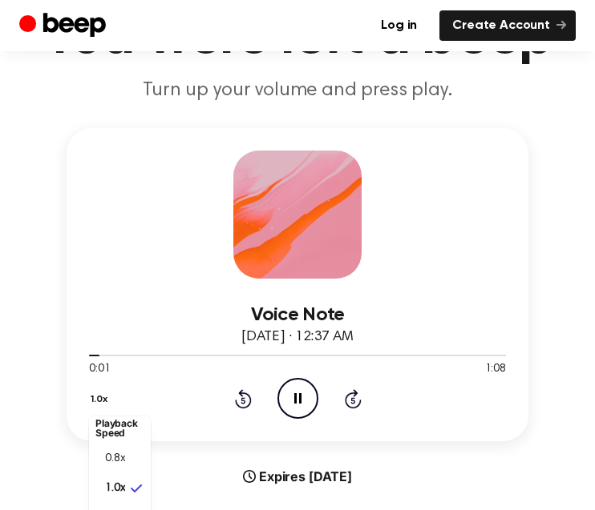
scroll to position [7, 0]
click at [295, 403] on icon at bounding box center [297, 398] width 7 height 10
click at [300, 409] on icon "Play Audio" at bounding box center [297, 398] width 41 height 41
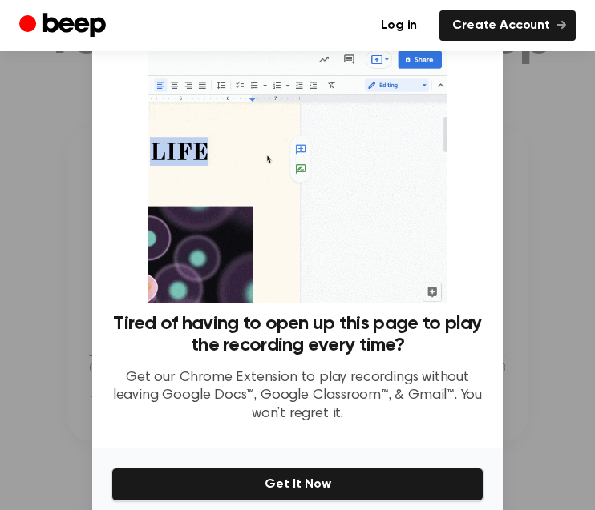
scroll to position [0, 0]
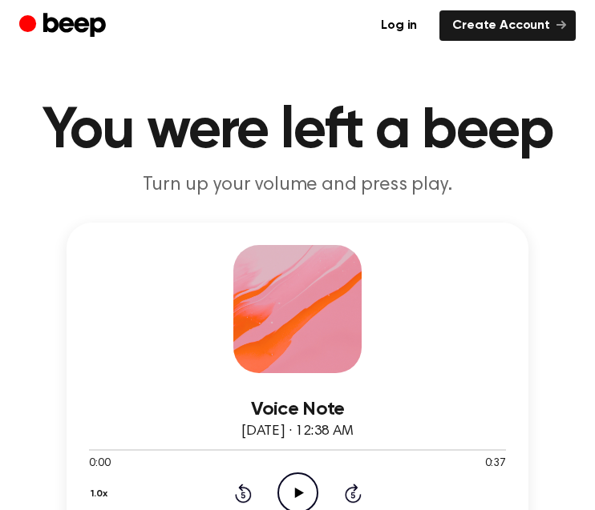
click at [292, 495] on icon "Play Audio" at bounding box center [297, 493] width 41 height 41
click at [300, 485] on icon "Play Audio" at bounding box center [297, 493] width 41 height 41
click at [284, 494] on icon "Play Audio" at bounding box center [297, 493] width 41 height 41
click at [299, 492] on icon at bounding box center [297, 493] width 7 height 10
click at [306, 481] on icon "Play Audio" at bounding box center [297, 493] width 41 height 41
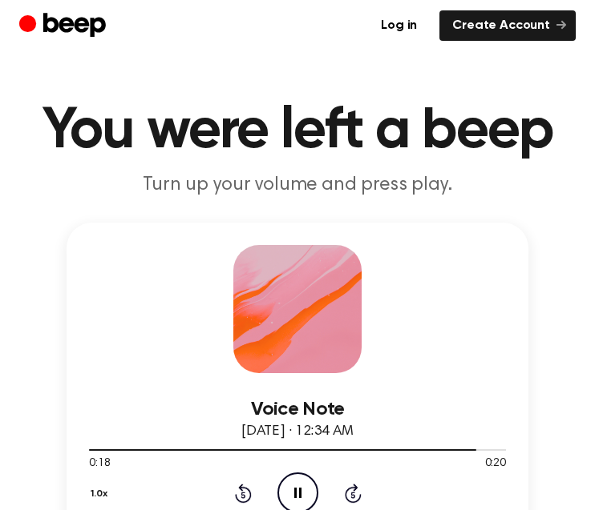
click at [293, 499] on icon "Pause Audio" at bounding box center [297, 493] width 41 height 41
click at [291, 489] on icon "Play Audio" at bounding box center [297, 493] width 41 height 41
click at [281, 499] on icon "Play Audio" at bounding box center [297, 493] width 41 height 41
click at [296, 494] on icon at bounding box center [297, 493] width 7 height 10
click at [299, 495] on icon "Play Audio" at bounding box center [297, 493] width 41 height 41
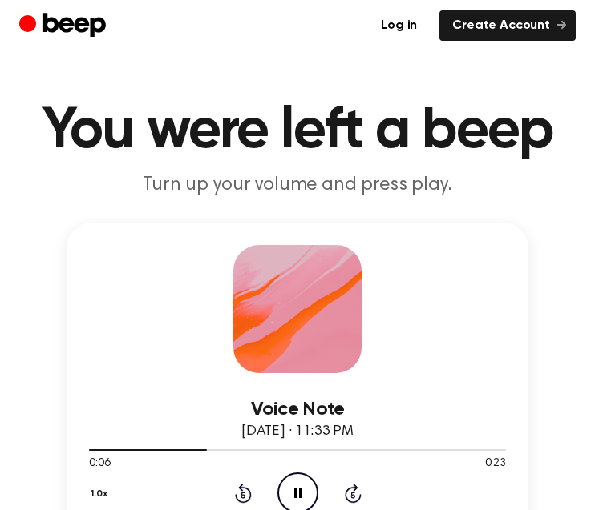
click at [300, 485] on icon "Pause Audio" at bounding box center [297, 493] width 41 height 41
click at [298, 481] on icon "Play Audio" at bounding box center [297, 493] width 41 height 41
click at [300, 488] on icon at bounding box center [297, 493] width 7 height 10
click at [290, 469] on div "0:00 0:22" at bounding box center [297, 464] width 417 height 17
click at [291, 498] on icon "Play Audio" at bounding box center [297, 493] width 41 height 41
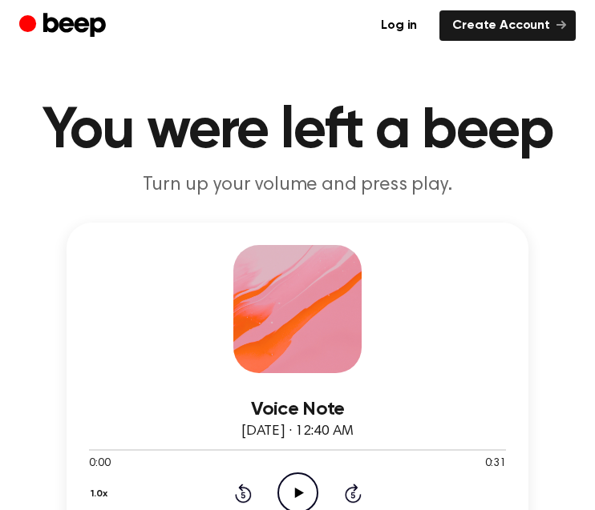
click at [305, 501] on icon "Play Audio" at bounding box center [297, 493] width 41 height 41
click at [296, 486] on icon "Pause Audio" at bounding box center [297, 493] width 41 height 41
click at [297, 492] on icon at bounding box center [298, 493] width 9 height 10
click at [310, 497] on icon "Play Audio" at bounding box center [297, 493] width 41 height 41
click at [299, 489] on icon at bounding box center [297, 493] width 7 height 10
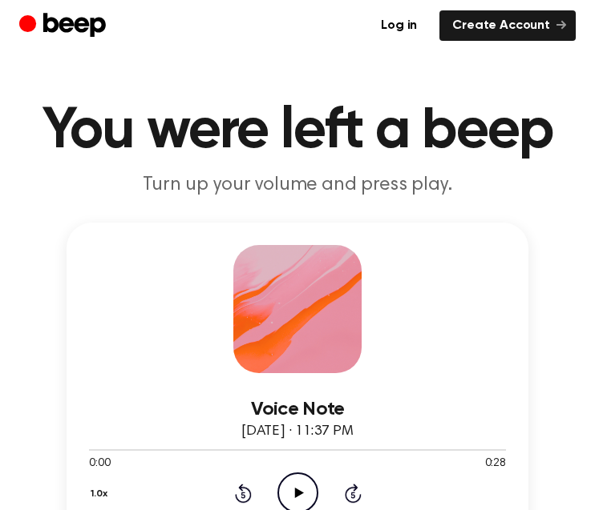
click at [307, 494] on icon "Play Audio" at bounding box center [297, 493] width 41 height 41
click at [300, 495] on icon at bounding box center [297, 493] width 7 height 10
click at [294, 488] on icon "Play Audio" at bounding box center [297, 493] width 41 height 41
click at [292, 496] on icon "Pause Audio" at bounding box center [297, 493] width 41 height 41
click at [294, 481] on icon "Play Audio" at bounding box center [297, 493] width 41 height 41
